Goal: Information Seeking & Learning: Learn about a topic

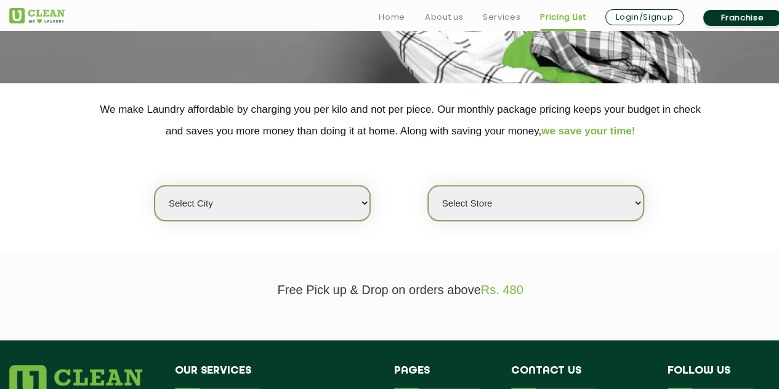
scroll to position [206, 0]
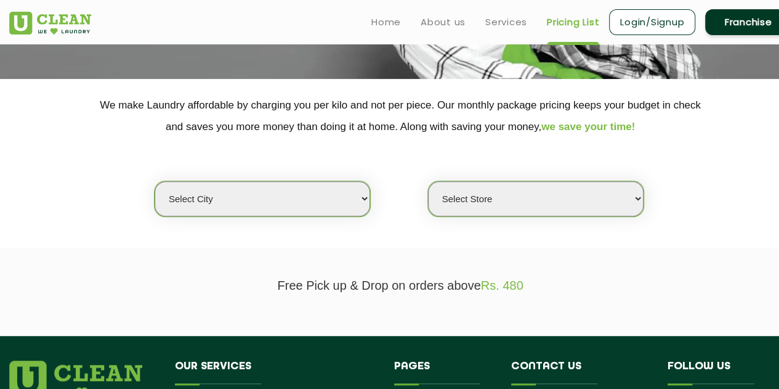
click at [338, 206] on select "Select city [GEOGRAPHIC_DATA] [GEOGRAPHIC_DATA] [GEOGRAPHIC_DATA] [GEOGRAPHIC_D…" at bounding box center [263, 198] width 216 height 35
click at [155, 181] on select "Select city [GEOGRAPHIC_DATA] [GEOGRAPHIC_DATA] [GEOGRAPHIC_DATA] [GEOGRAPHIC_D…" at bounding box center [263, 198] width 216 height 35
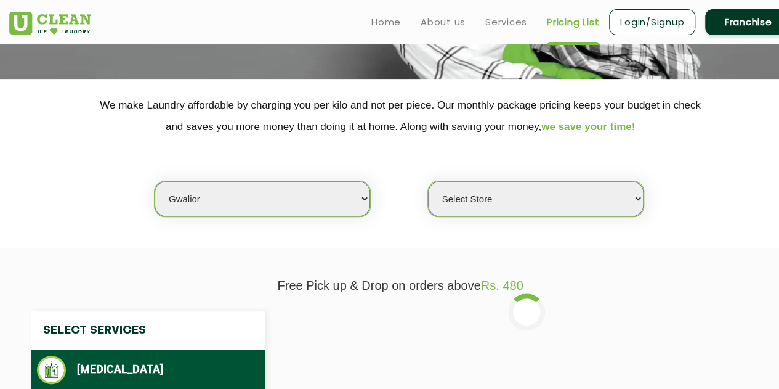
click at [301, 194] on select "Select city [GEOGRAPHIC_DATA] [GEOGRAPHIC_DATA] [GEOGRAPHIC_DATA] [GEOGRAPHIC_D…" at bounding box center [263, 198] width 216 height 35
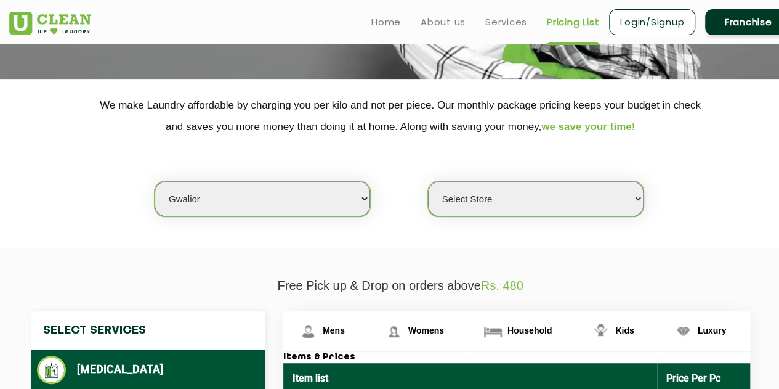
select select "2"
click at [155, 181] on select "Select city [GEOGRAPHIC_DATA] [GEOGRAPHIC_DATA] [GEOGRAPHIC_DATA] [GEOGRAPHIC_D…" at bounding box center [263, 198] width 216 height 35
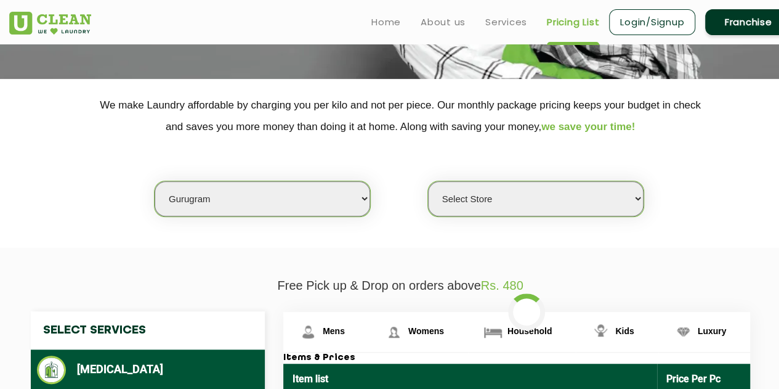
click at [493, 205] on select "Select Store [GEOGRAPHIC_DATA] Sector 66 [GEOGRAPHIC_DATA] Phase [GEOGRAPHIC_DA…" at bounding box center [536, 198] width 216 height 35
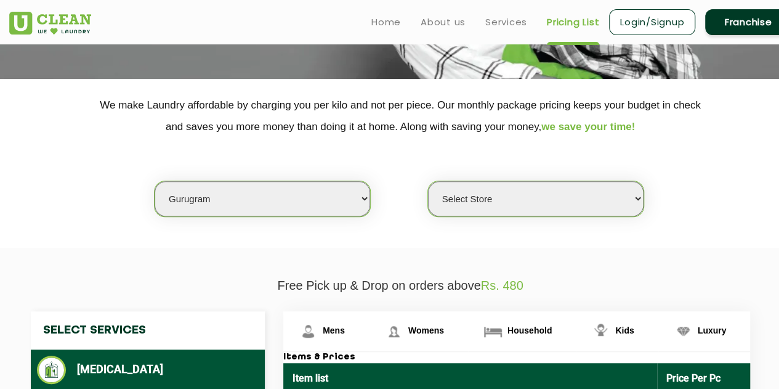
select select "539"
click at [428, 181] on select "Select Store [GEOGRAPHIC_DATA] Sector 66 [GEOGRAPHIC_DATA] Phase [GEOGRAPHIC_DA…" at bounding box center [536, 198] width 216 height 35
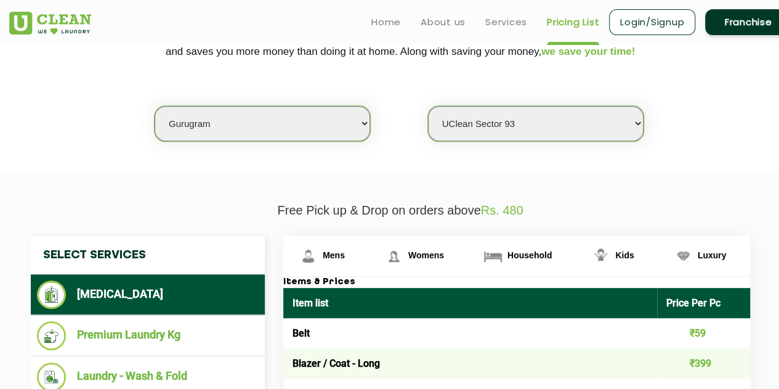
scroll to position [283, 0]
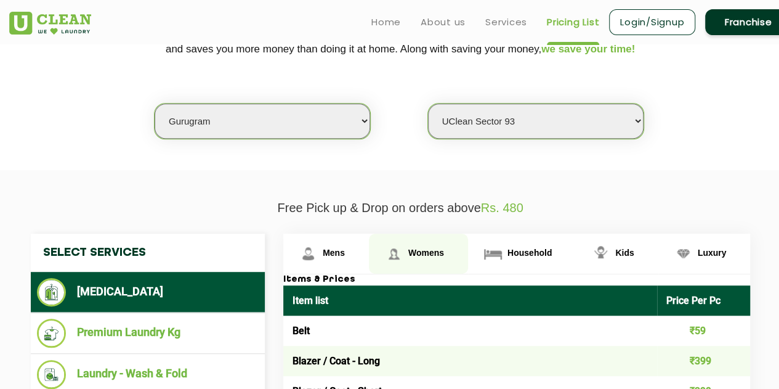
click at [369, 253] on link "Womens" at bounding box center [326, 253] width 86 height 40
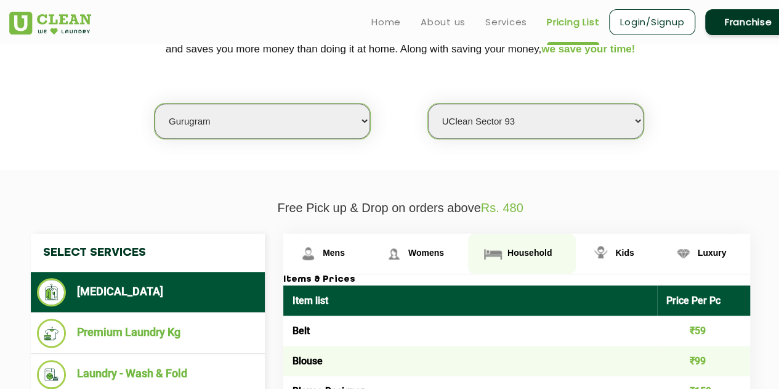
click at [345, 251] on span "Household" at bounding box center [334, 253] width 22 height 10
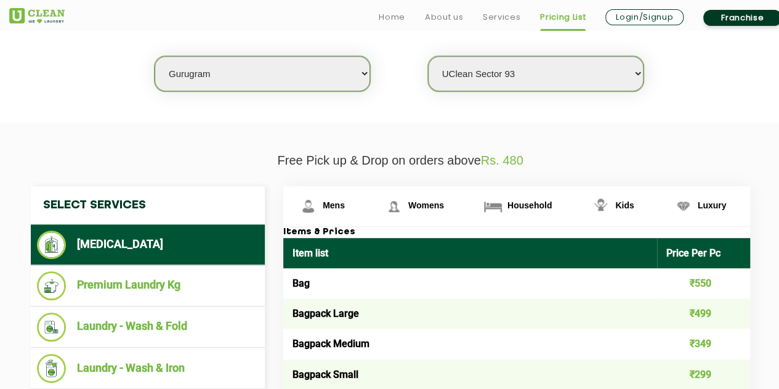
scroll to position [341, 0]
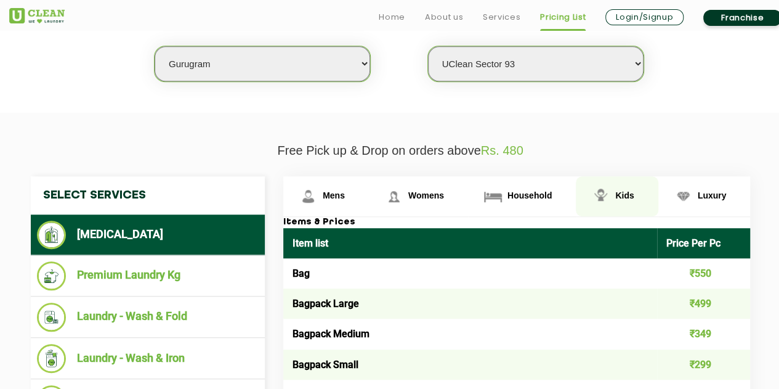
click at [369, 199] on link "Kids" at bounding box center [326, 196] width 86 height 40
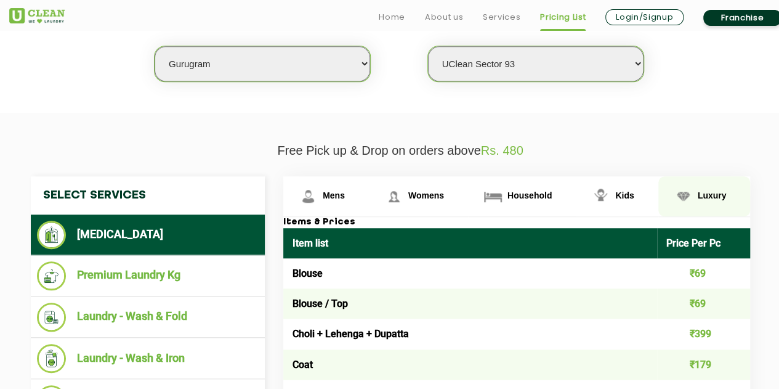
click at [345, 197] on span "Luxury" at bounding box center [334, 195] width 22 height 10
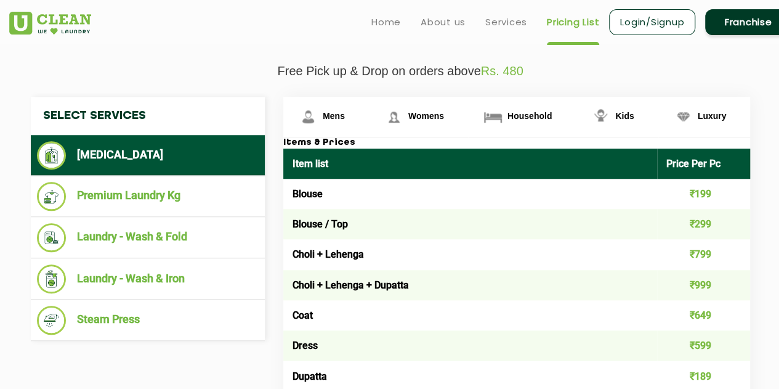
scroll to position [412, 0]
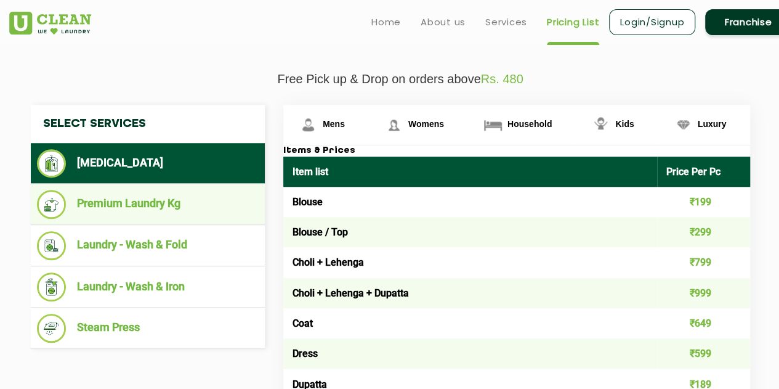
click at [174, 200] on li "Premium Laundry Kg" at bounding box center [148, 204] width 222 height 29
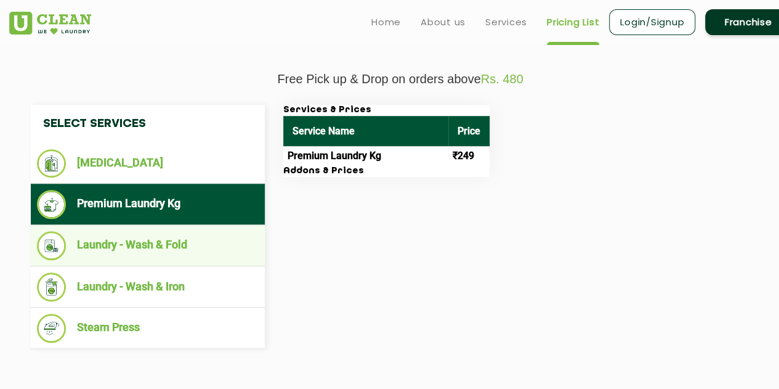
click at [192, 235] on li "Laundry - Wash & Fold" at bounding box center [148, 245] width 222 height 29
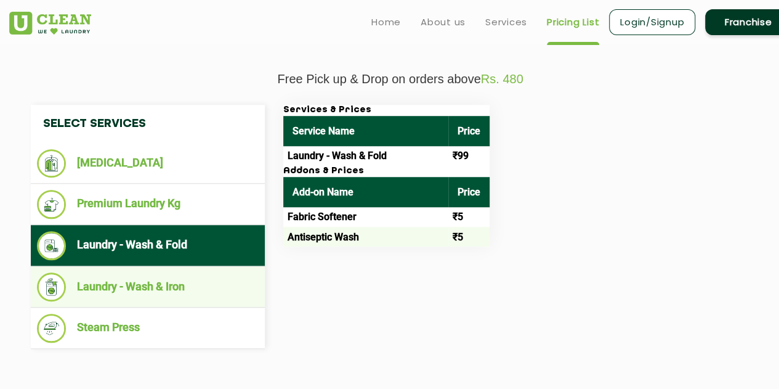
click at [166, 286] on li "Laundry - Wash & Iron" at bounding box center [148, 286] width 222 height 29
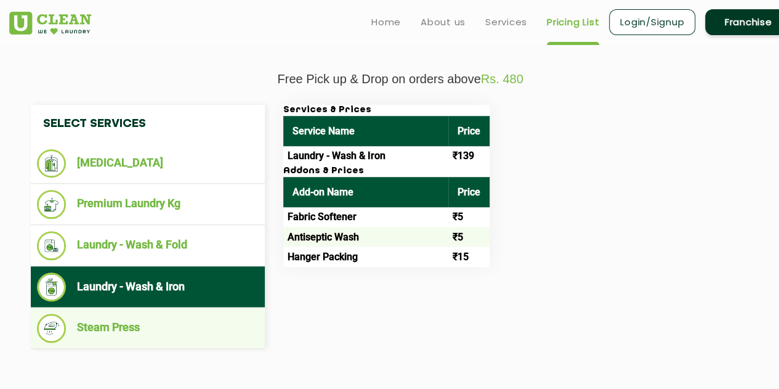
click at [154, 316] on li "Steam Press" at bounding box center [148, 328] width 222 height 29
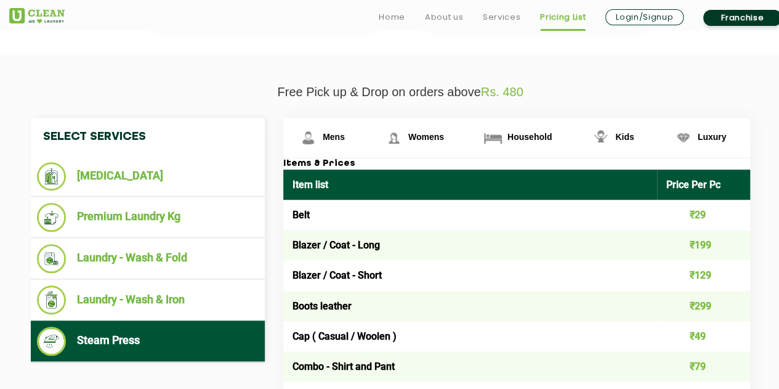
scroll to position [400, 0]
